Goal: Information Seeking & Learning: Learn about a topic

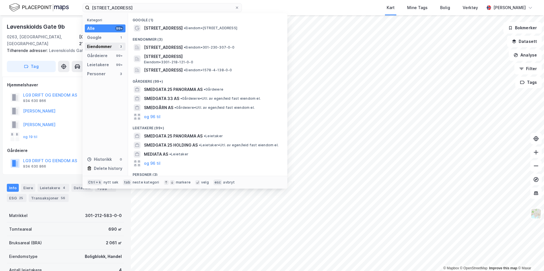
type input "[STREET_ADDRESS]"
click at [113, 44] on div "Eiendommer 3" at bounding box center [105, 47] width 41 height 8
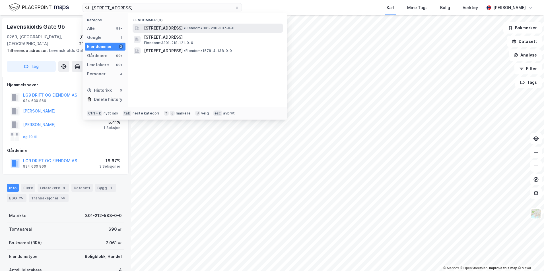
click at [183, 26] on span "[STREET_ADDRESS]" at bounding box center [163, 28] width 39 height 7
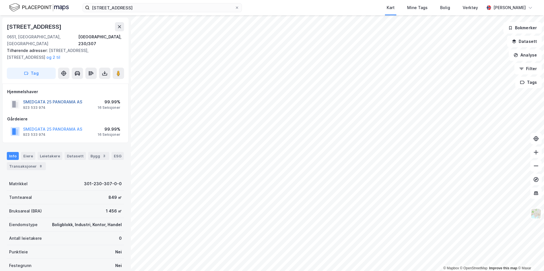
click at [0, 0] on button "SMEDGATA 25 PANORAMA AS" at bounding box center [0, 0] width 0 height 0
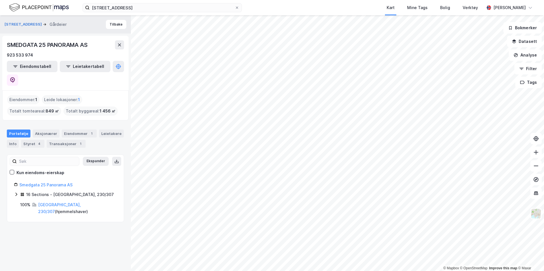
click at [16, 192] on icon at bounding box center [16, 194] width 5 height 5
